Goal: Check status: Check status

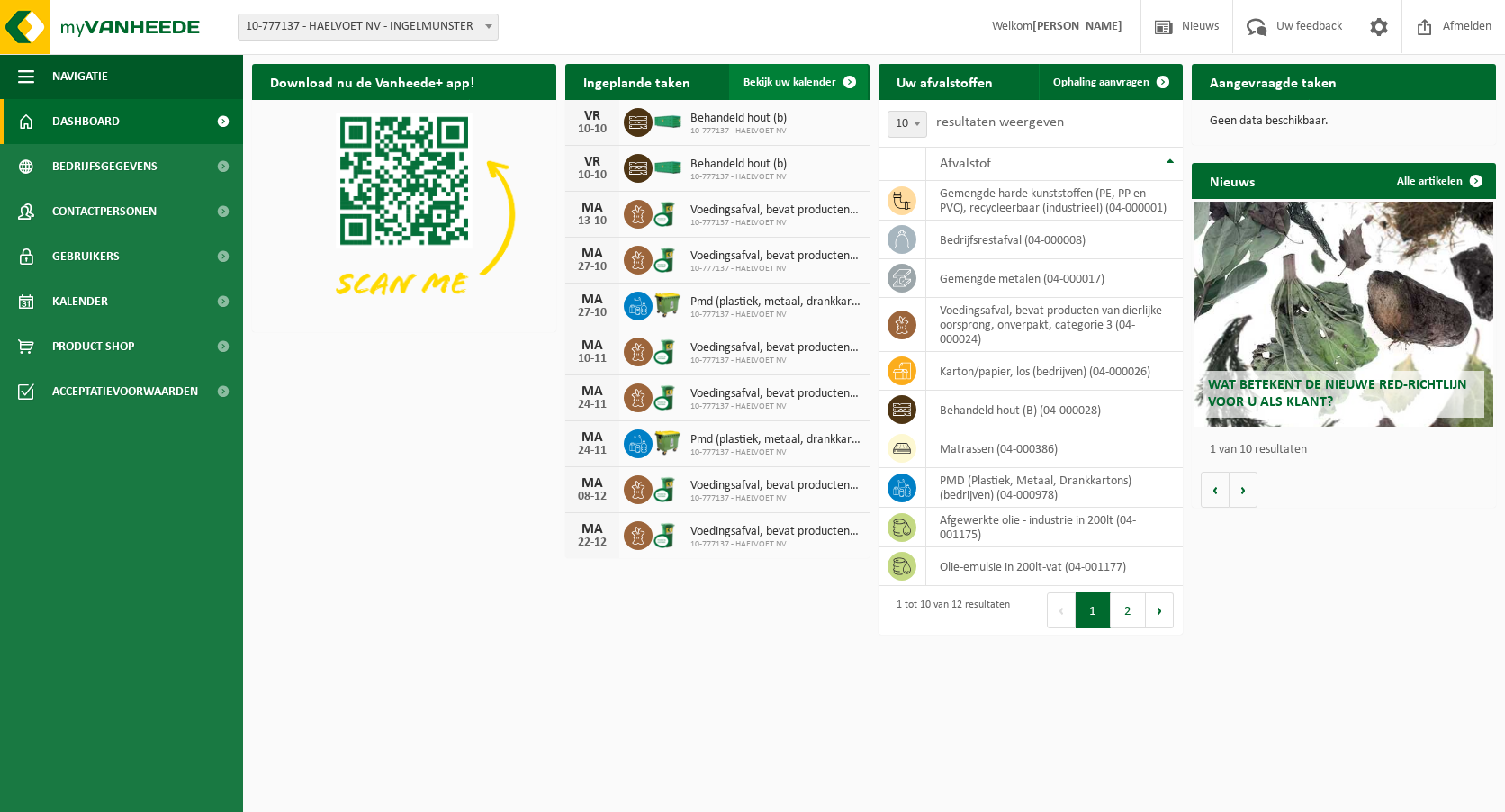
click at [849, 79] on span at bounding box center [849, 81] width 36 height 36
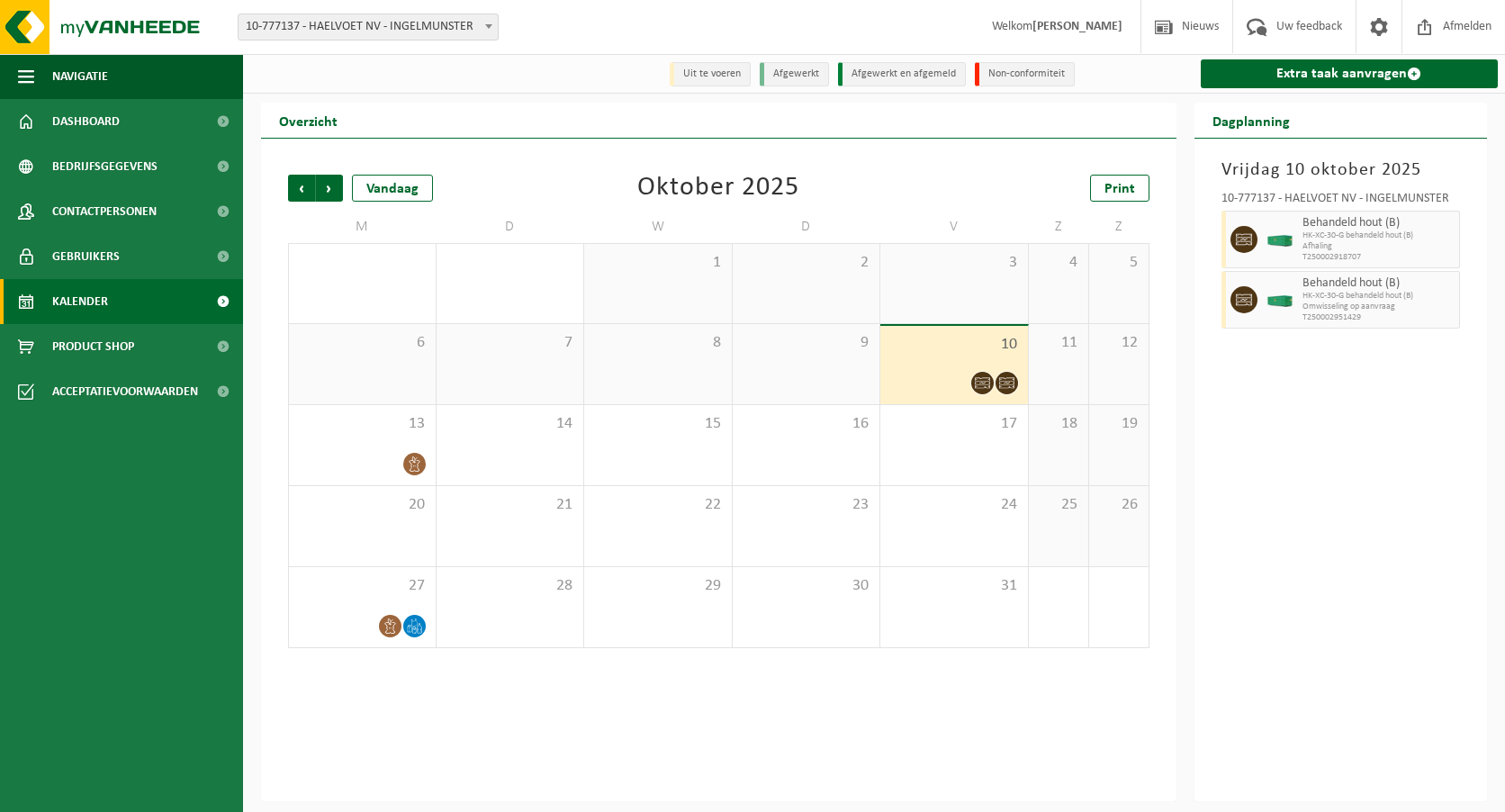
click at [1328, 254] on span "T250002918707" at bounding box center [1379, 258] width 153 height 11
click at [1327, 280] on span "Behandeld hout (B)" at bounding box center [1379, 284] width 153 height 15
click at [974, 359] on div "10" at bounding box center [954, 365] width 148 height 79
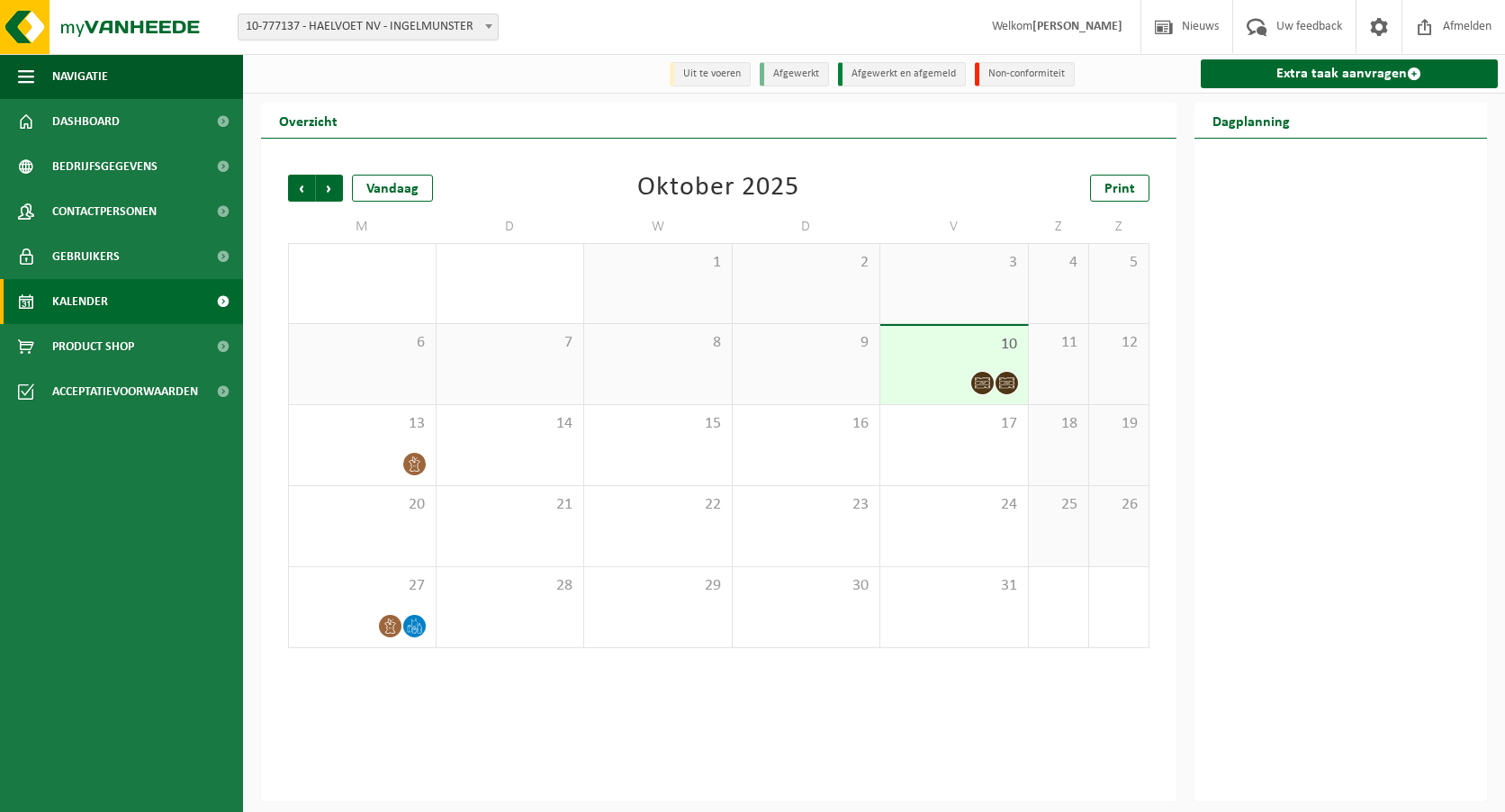
click at [824, 372] on div "9" at bounding box center [807, 364] width 148 height 80
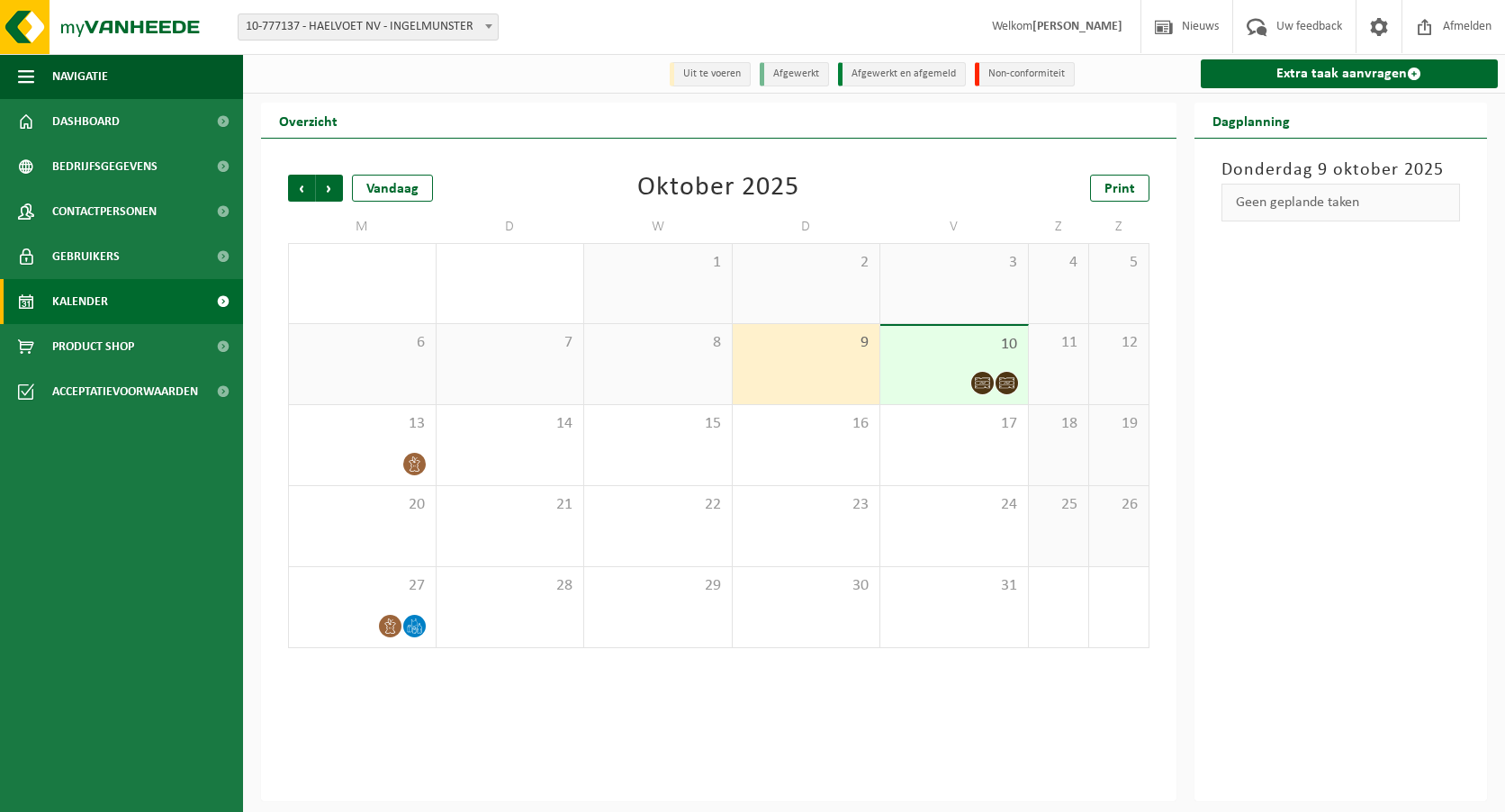
click at [962, 371] on div "10" at bounding box center [954, 365] width 148 height 79
